Goal: Check status: Check status

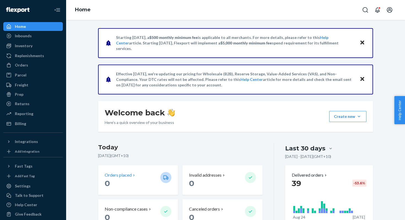
click at [142, 176] on div "Orders placed" at bounding box center [130, 175] width 51 height 6
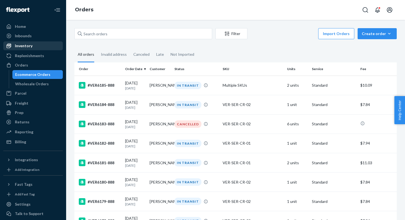
click at [42, 44] on div "Inventory" at bounding box center [33, 46] width 58 height 8
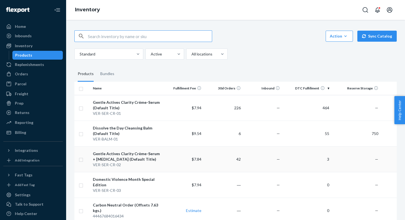
scroll to position [0, 33]
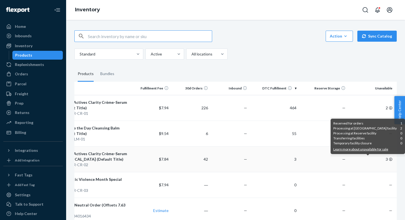
click at [390, 160] on icon at bounding box center [390, 158] width 3 height 3
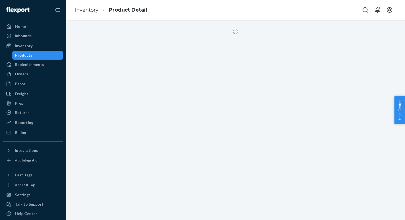
click at [390, 160] on div at bounding box center [235, 120] width 339 height 200
